Goal: Task Accomplishment & Management: Manage account settings

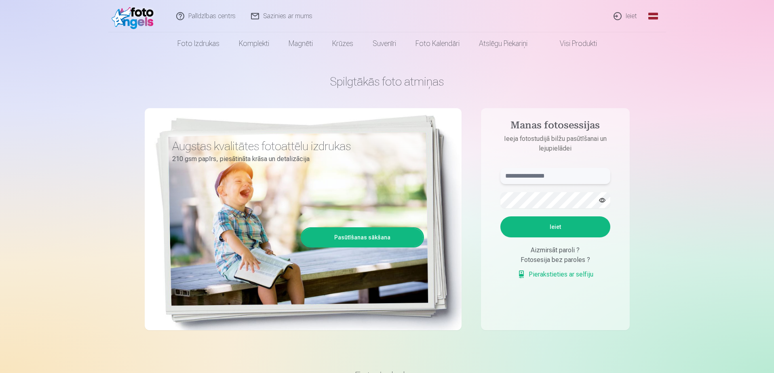
click at [538, 175] on input "text" at bounding box center [555, 176] width 110 height 16
type input "**********"
click at [550, 224] on button "Ieiet" at bounding box center [555, 227] width 110 height 21
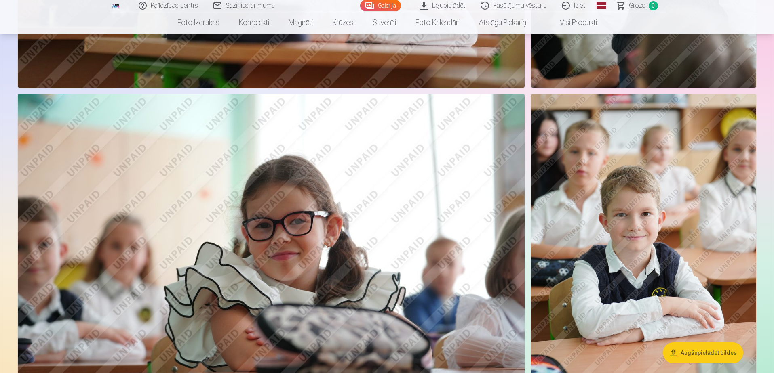
scroll to position [11954, 0]
